Goal: Transaction & Acquisition: Purchase product/service

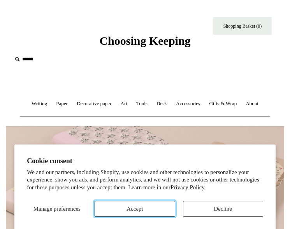
click at [155, 209] on button "Accept" at bounding box center [134, 209] width 80 height 16
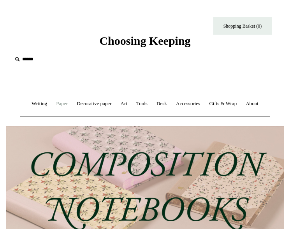
click at [56, 108] on link "Paper +" at bounding box center [61, 103] width 19 height 21
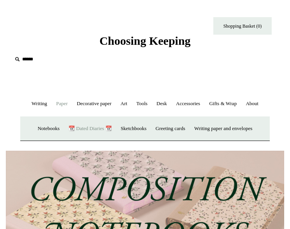
click at [75, 128] on link "📆 Dated Diaries 📆" at bounding box center [90, 128] width 51 height 21
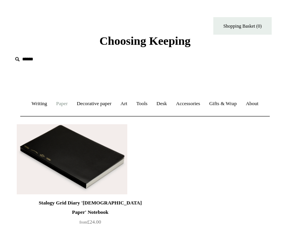
click at [56, 103] on link "Paper +" at bounding box center [61, 103] width 19 height 21
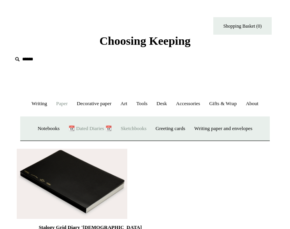
click at [136, 127] on link "Sketchbooks +" at bounding box center [133, 128] width 33 height 21
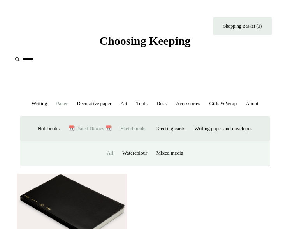
click at [106, 152] on link "All" at bounding box center [110, 153] width 14 height 21
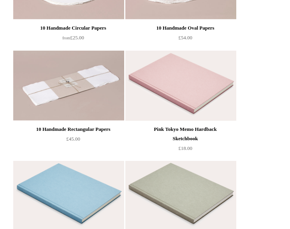
scroll to position [466, 0]
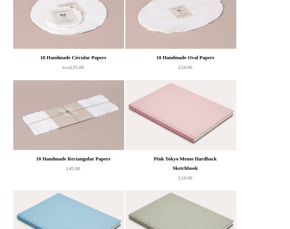
click at [182, 113] on img at bounding box center [180, 115] width 110 height 70
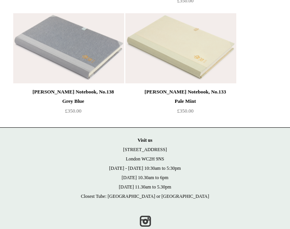
scroll to position [1982, 0]
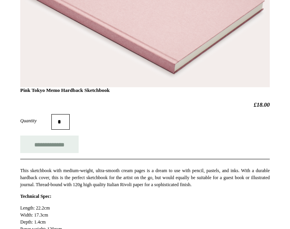
scroll to position [117, 0]
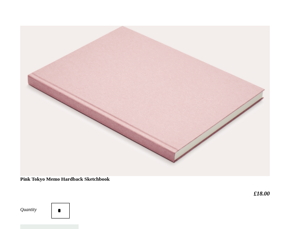
drag, startPoint x: 17, startPoint y: 179, endPoint x: 134, endPoint y: 179, distance: 117.4
copy h1 "Pink Tokyo Memo Hardback Sketchbook"
